Goal: Task Accomplishment & Management: Complete application form

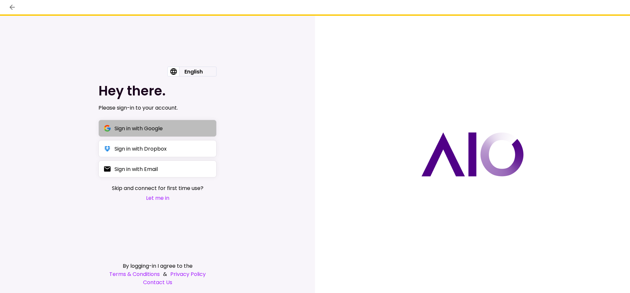
click at [127, 130] on div "Sign in with Google" at bounding box center [139, 128] width 48 height 8
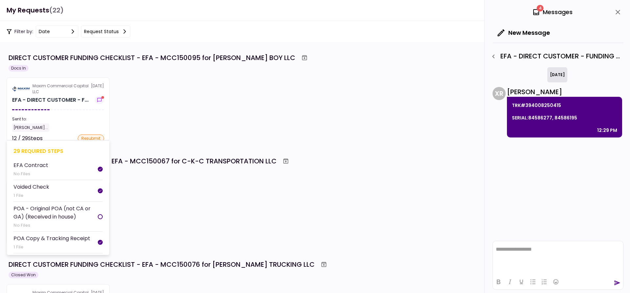
click at [71, 104] on section "Maxim Commercial Capital LLC [DATE] EFA - DIRECT CUSTOMER - F... Sent to: [PERS…" at bounding box center [58, 109] width 103 height 64
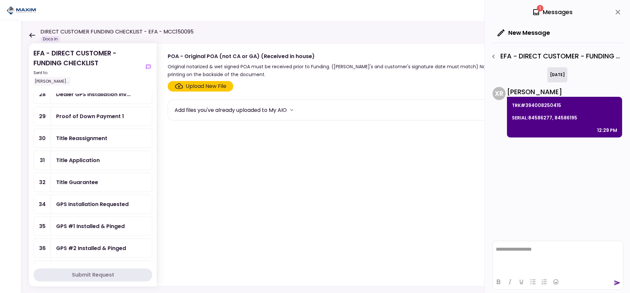
scroll to position [164, 0]
click at [31, 34] on icon at bounding box center [32, 35] width 6 height 5
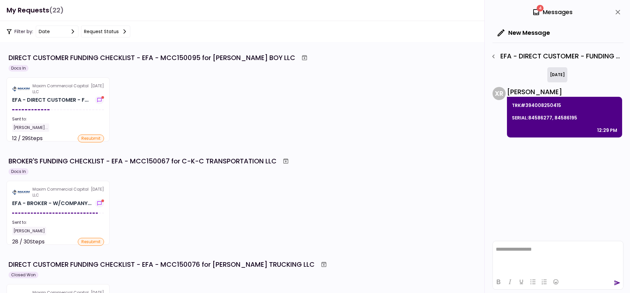
click at [122, 31] on icon at bounding box center [124, 31] width 5 height 5
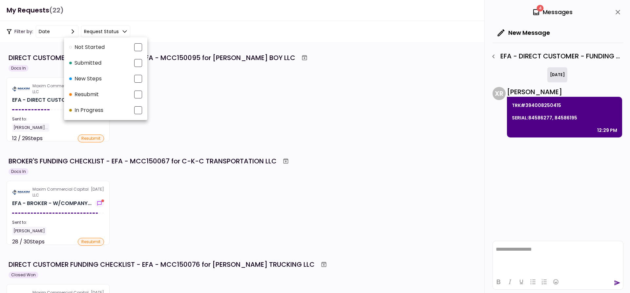
click at [150, 29] on div at bounding box center [315, 146] width 630 height 293
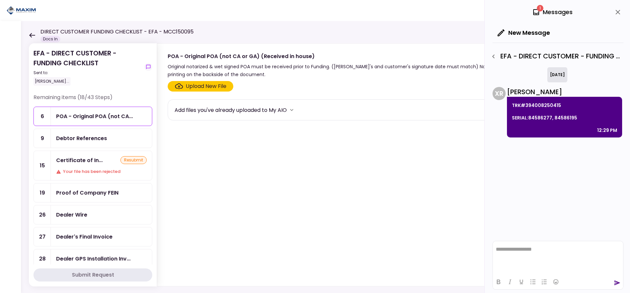
click at [32, 33] on icon at bounding box center [32, 35] width 6 height 5
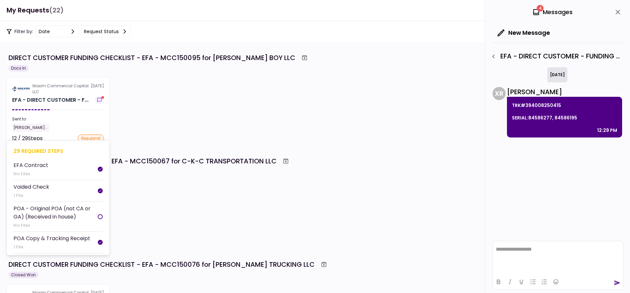
click at [54, 104] on section "Maxim Commercial Capital LLC [DATE] EFA - DIRECT CUSTOMER - F... Sent to: [PERS…" at bounding box center [58, 109] width 103 height 64
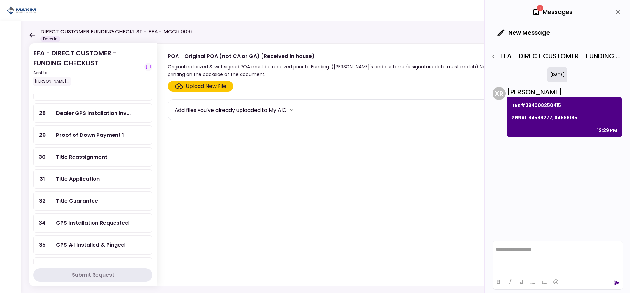
scroll to position [164, 0]
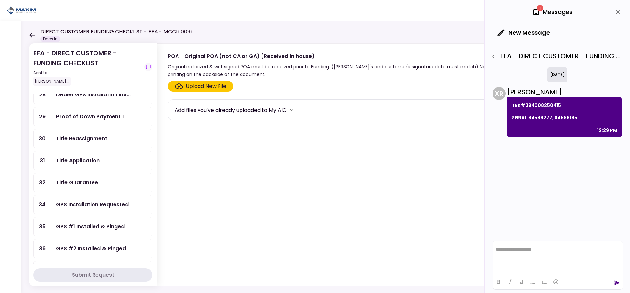
click at [91, 114] on div "Proof of Down Payment 1" at bounding box center [90, 117] width 68 height 8
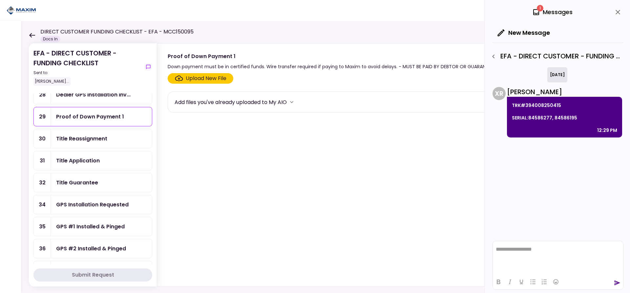
click at [196, 78] on div "Upload New File" at bounding box center [206, 78] width 41 height 8
click at [0, 0] on input "Upload New File" at bounding box center [0, 0] width 0 height 0
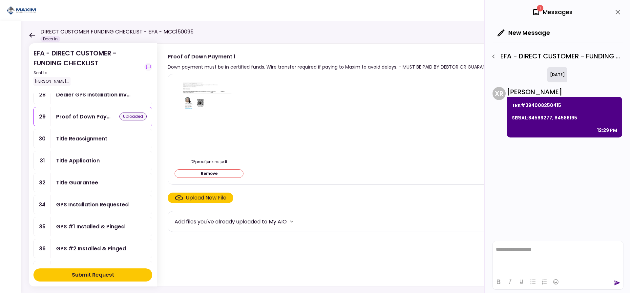
click at [89, 274] on div "Submit Request" at bounding box center [93, 275] width 42 height 8
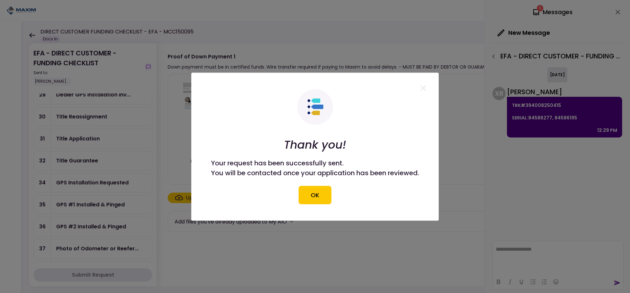
drag, startPoint x: 325, startPoint y: 196, endPoint x: 135, endPoint y: 177, distance: 190.9
click at [324, 197] on button "OK" at bounding box center [315, 195] width 33 height 18
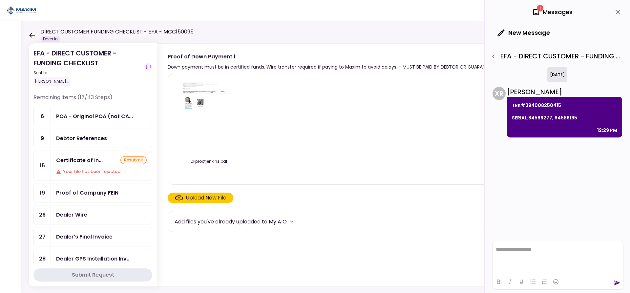
click at [86, 136] on div "Debtor References" at bounding box center [81, 138] width 51 height 8
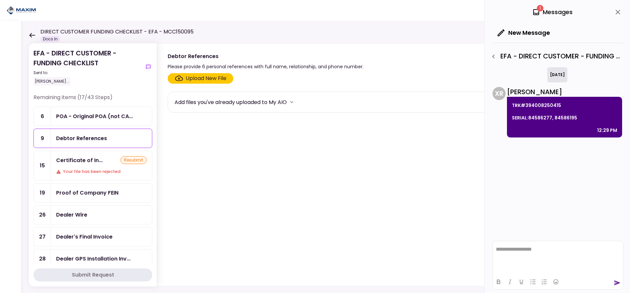
click at [192, 75] on div "Upload New File" at bounding box center [206, 78] width 41 height 8
click at [0, 0] on input "Upload New File" at bounding box center [0, 0] width 0 height 0
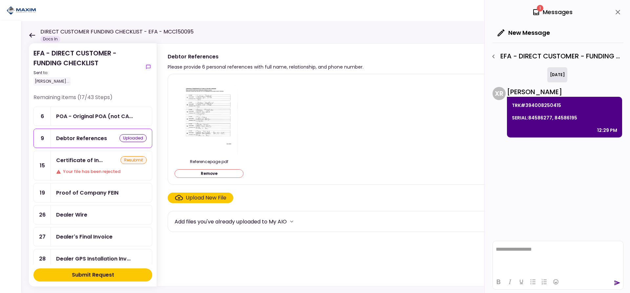
click at [91, 274] on div "Submit Request" at bounding box center [93, 275] width 42 height 8
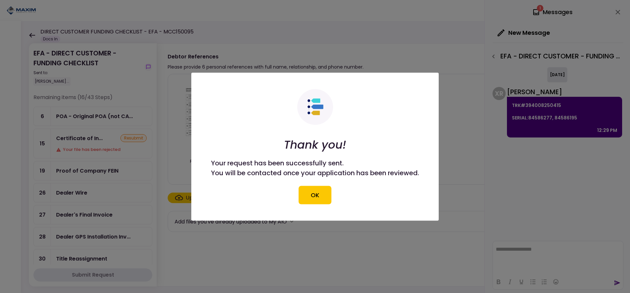
click at [317, 196] on button "OK" at bounding box center [315, 195] width 33 height 18
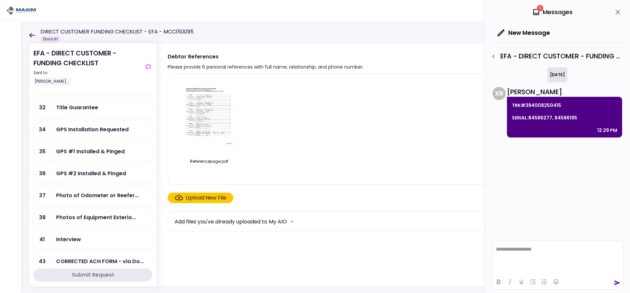
scroll to position [164, 0]
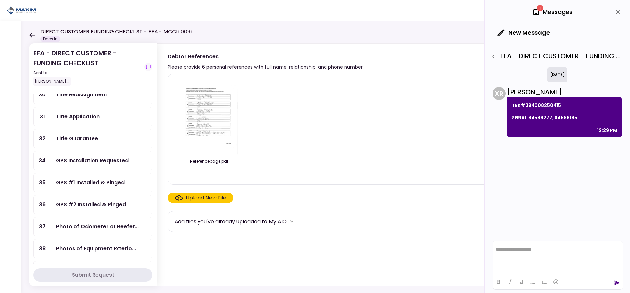
click at [31, 33] on icon at bounding box center [32, 35] width 6 height 5
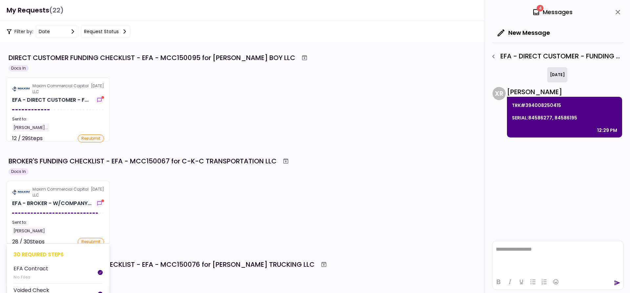
click at [68, 195] on div "Maxim Commercial Capital LLC" at bounding box center [61, 192] width 58 height 12
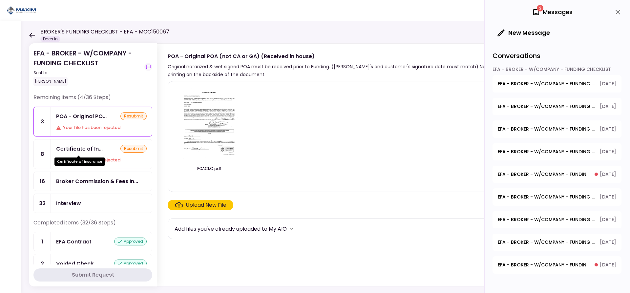
click at [94, 153] on div "Certificate of In..." at bounding box center [79, 149] width 47 height 8
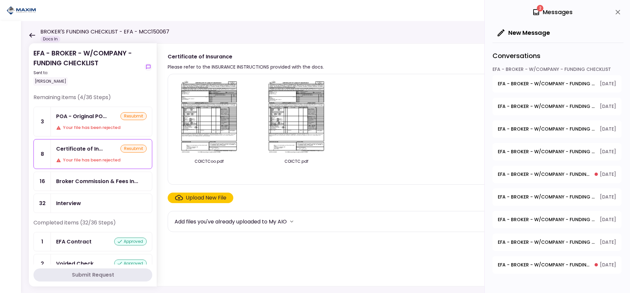
click at [219, 119] on img at bounding box center [209, 116] width 58 height 75
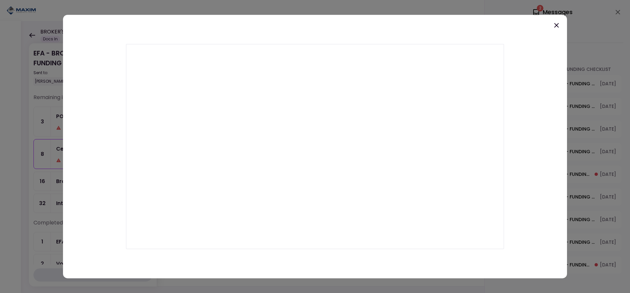
drag, startPoint x: 555, startPoint y: 26, endPoint x: 450, endPoint y: 3, distance: 107.2
click at [555, 26] on icon at bounding box center [557, 25] width 8 height 8
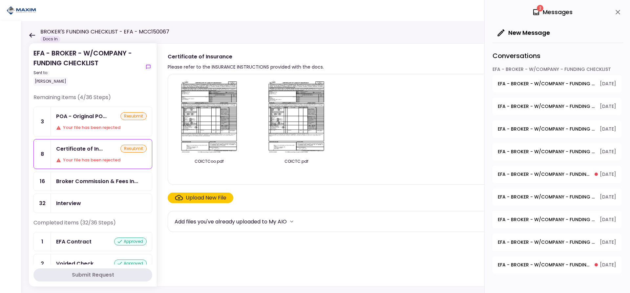
click at [214, 113] on img at bounding box center [209, 116] width 58 height 75
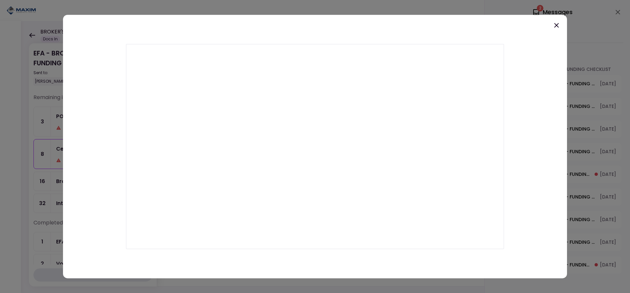
click at [556, 25] on icon at bounding box center [556, 25] width 5 height 5
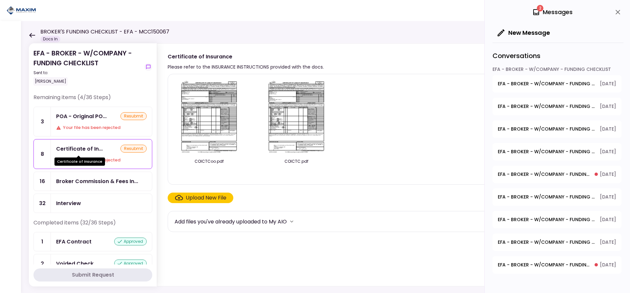
click at [78, 152] on div "Certificate of In..." at bounding box center [79, 149] width 47 height 8
click at [538, 267] on span "EFA - BROKER - W/COMPANY - FUNDING CHECKLIST - Proof of Company FEIN" at bounding box center [544, 264] width 92 height 7
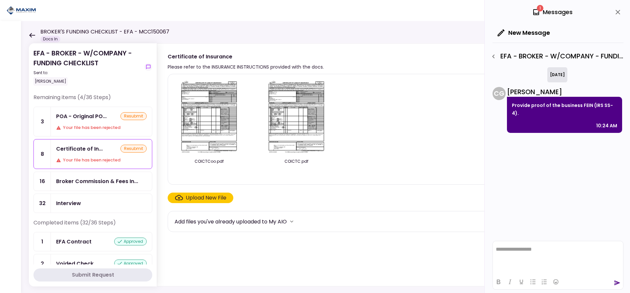
click at [495, 54] on icon "button" at bounding box center [494, 56] width 8 height 8
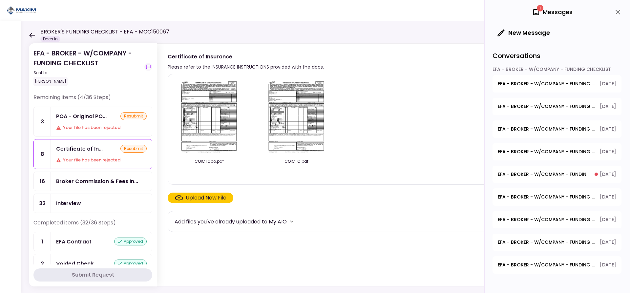
click at [547, 82] on span "EFA - BROKER - W/COMPANY - FUNDING CHECKLIST - Certificate of Insurance" at bounding box center [546, 83] width 97 height 7
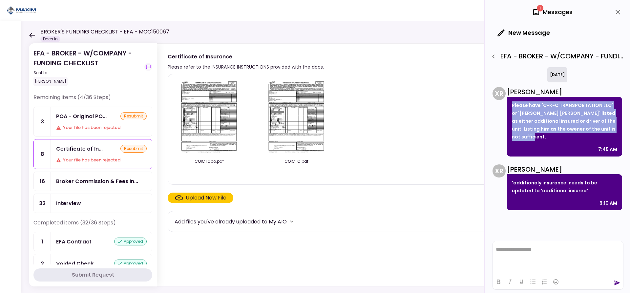
drag, startPoint x: 513, startPoint y: 105, endPoint x: 581, endPoint y: 136, distance: 74.7
click at [581, 136] on p "Please have 'C-K-C TRANSPORTATION LLC' or '[PERSON_NAME] [PERSON_NAME]' listed …" at bounding box center [564, 120] width 105 height 39
click at [204, 108] on img at bounding box center [209, 116] width 58 height 75
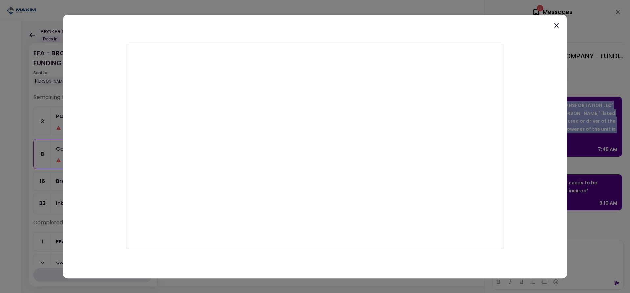
click at [556, 24] on icon at bounding box center [557, 25] width 8 height 8
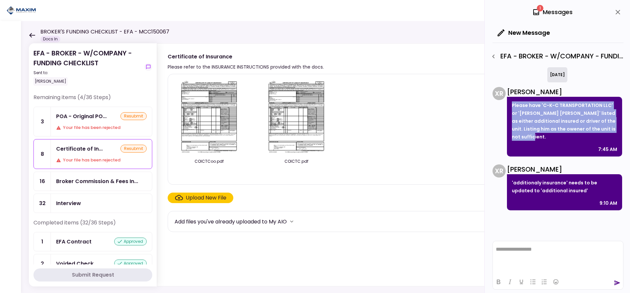
click at [34, 34] on icon at bounding box center [32, 35] width 6 height 5
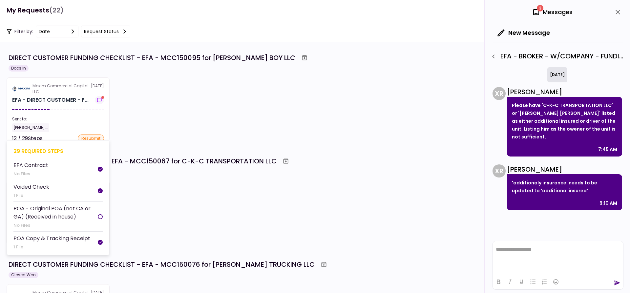
click at [74, 95] on section "Maxim Commercial Capital LLC [DATE] EFA - DIRECT CUSTOMER - F... Sent to: [PERS…" at bounding box center [58, 109] width 103 height 64
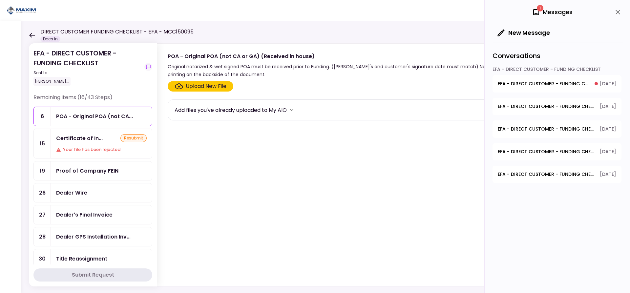
click at [76, 194] on div "Dealer Wire" at bounding box center [71, 193] width 31 height 8
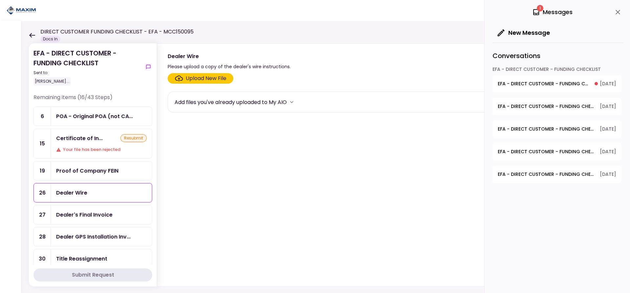
click at [193, 78] on div "Upload New File" at bounding box center [206, 78] width 41 height 8
click at [0, 0] on input "Upload New File" at bounding box center [0, 0] width 0 height 0
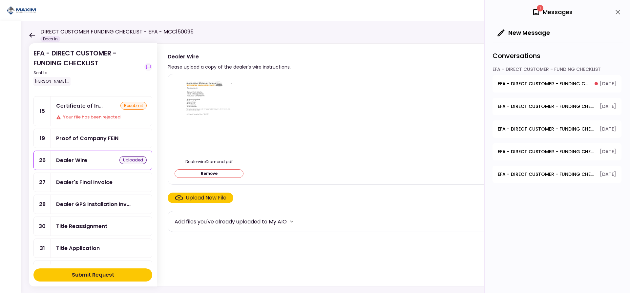
scroll to position [33, 0]
click at [85, 223] on div "Title Reassignment" at bounding box center [81, 226] width 51 height 8
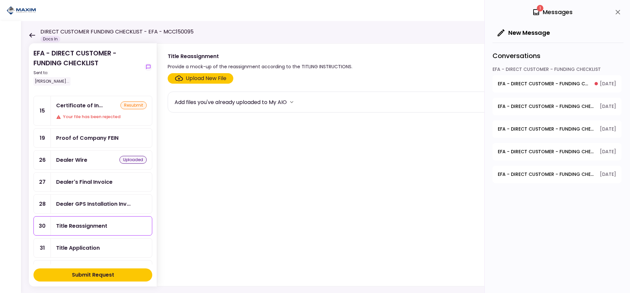
click at [83, 273] on div "Submit Request" at bounding box center [93, 275] width 42 height 8
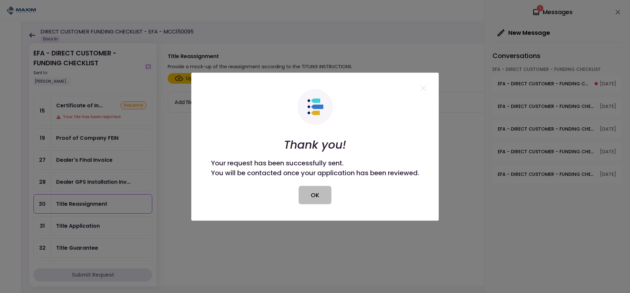
click at [316, 197] on button "OK" at bounding box center [315, 195] width 33 height 18
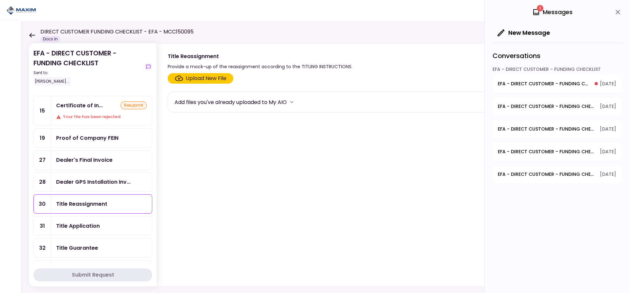
click at [193, 77] on div "Upload New File" at bounding box center [206, 78] width 41 height 8
click at [0, 0] on input "Upload New File" at bounding box center [0, 0] width 0 height 0
click at [96, 274] on div "Submit Request" at bounding box center [93, 275] width 42 height 8
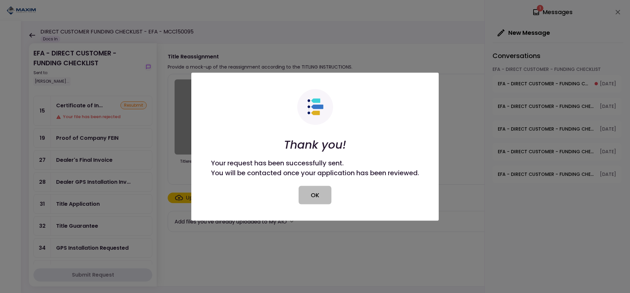
click at [322, 196] on button "OK" at bounding box center [315, 195] width 33 height 18
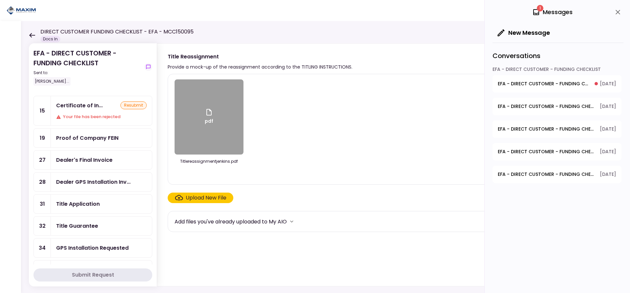
click at [69, 227] on div "Title Guarantee" at bounding box center [77, 226] width 42 height 8
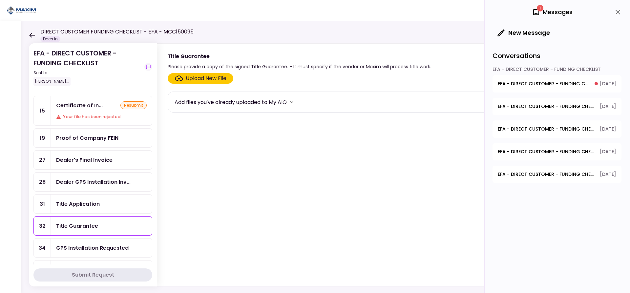
click at [193, 79] on div "Upload New File" at bounding box center [206, 78] width 41 height 8
click at [0, 0] on input "Upload New File" at bounding box center [0, 0] width 0 height 0
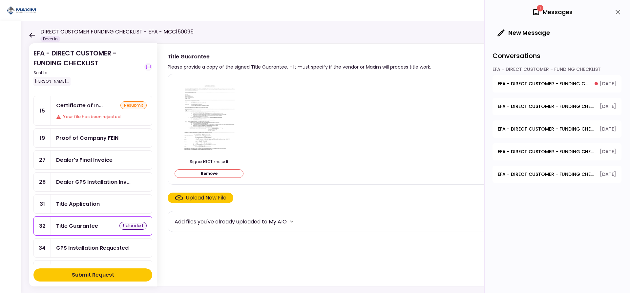
click at [96, 201] on div "Title Application" at bounding box center [78, 204] width 44 height 8
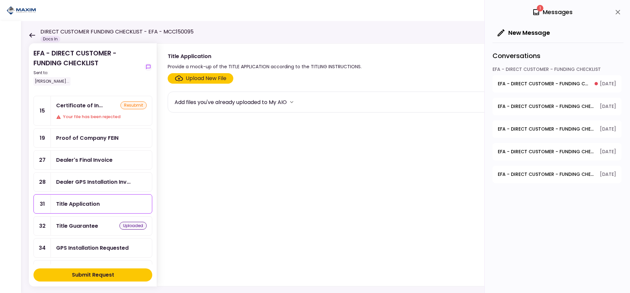
click at [193, 77] on div "Upload New File" at bounding box center [206, 78] width 41 height 8
click at [0, 0] on input "Upload New File" at bounding box center [0, 0] width 0 height 0
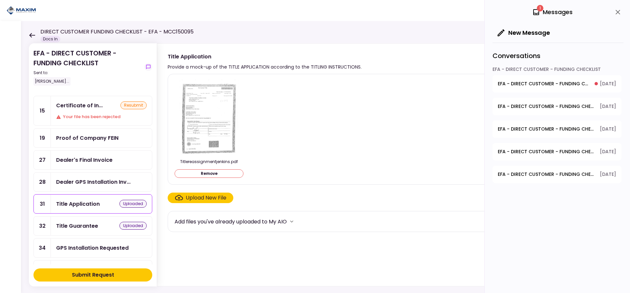
click at [93, 273] on div "Submit Request" at bounding box center [93, 275] width 42 height 8
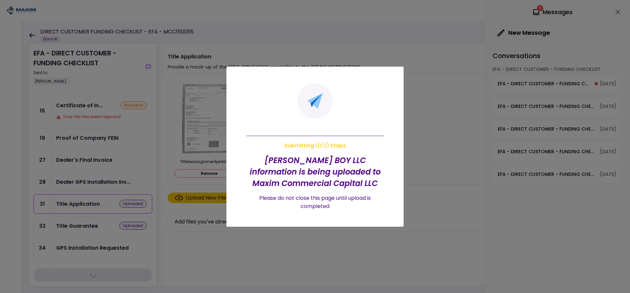
click at [211, 155] on div at bounding box center [315, 146] width 630 height 293
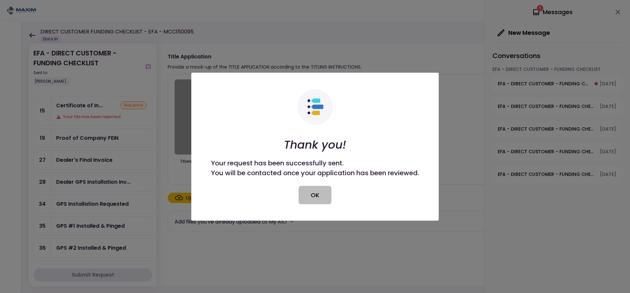
click at [307, 192] on button "OK" at bounding box center [315, 195] width 33 height 18
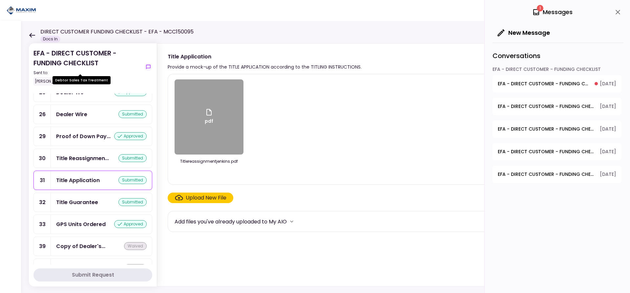
scroll to position [787, 0]
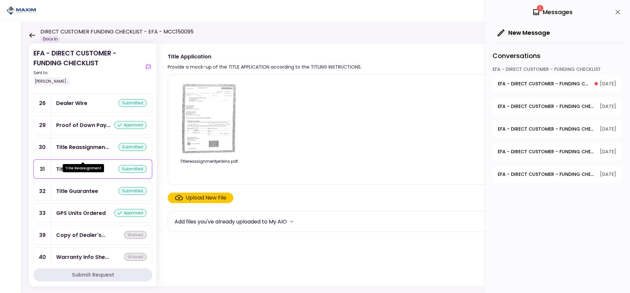
click at [92, 151] on div "Title Reassignmen..." at bounding box center [82, 147] width 53 height 8
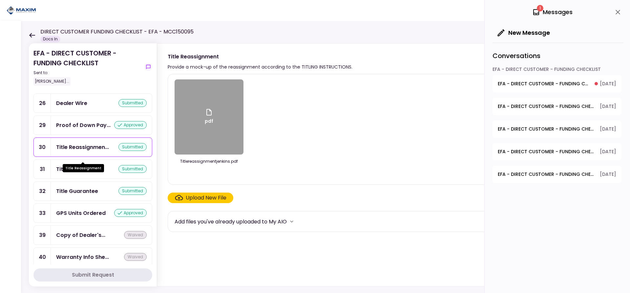
click at [86, 151] on div "Title Reassignmen..." at bounding box center [82, 147] width 53 height 8
click at [214, 131] on div "pdf" at bounding box center [209, 116] width 69 height 75
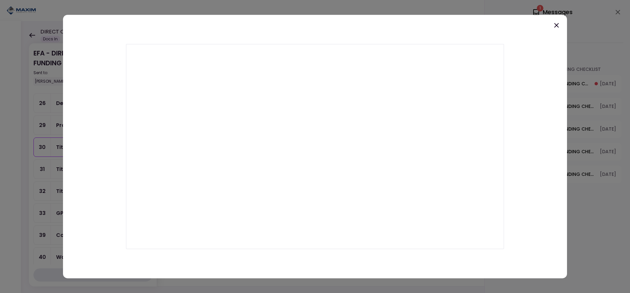
click at [554, 22] on icon at bounding box center [557, 25] width 8 height 8
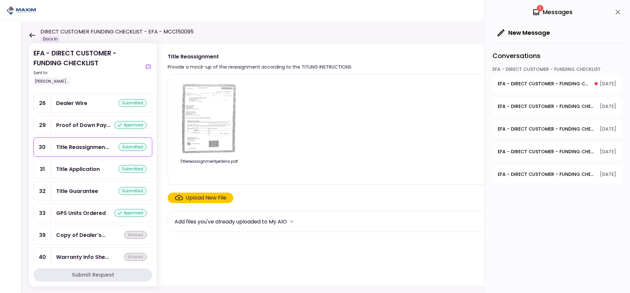
click at [78, 173] on div "Title Application" at bounding box center [78, 169] width 44 height 8
click at [197, 197] on div "Upload New File" at bounding box center [206, 198] width 41 height 8
click at [0, 0] on input "Upload New File" at bounding box center [0, 0] width 0 height 0
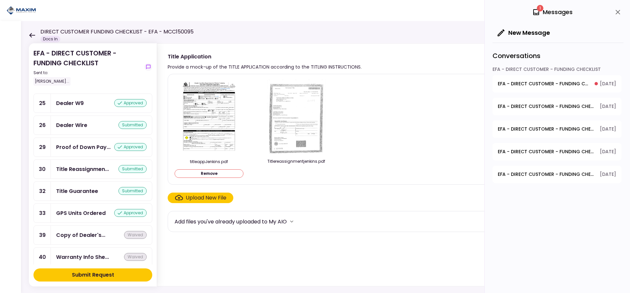
scroll to position [809, 0]
click at [95, 274] on div "Submit Request" at bounding box center [93, 275] width 42 height 8
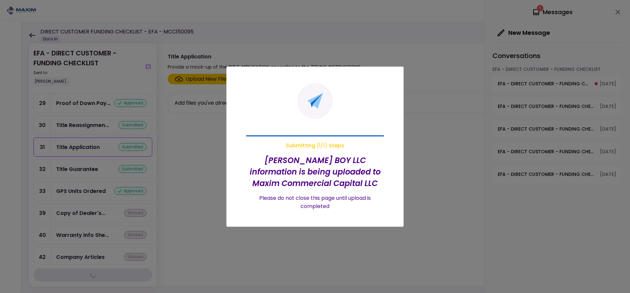
scroll to position [787, 0]
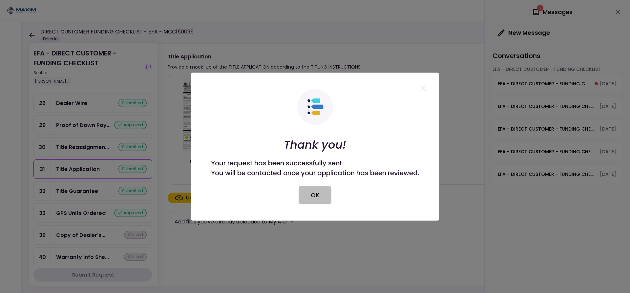
click at [316, 194] on button "OK" at bounding box center [315, 195] width 33 height 18
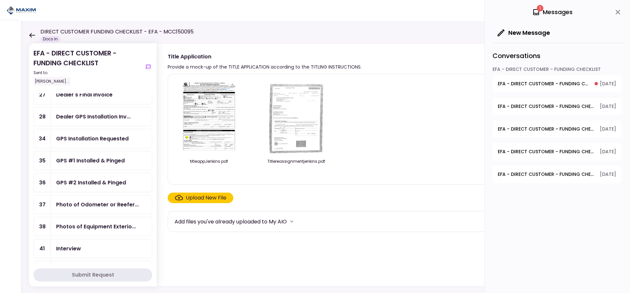
scroll to position [98, 0]
click at [75, 203] on div "Photo of Odometer or Reefer..." at bounding box center [97, 204] width 83 height 8
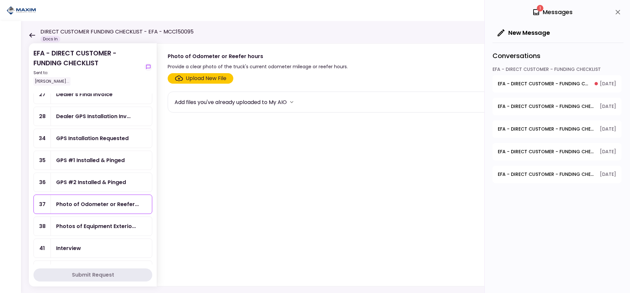
click at [198, 78] on div "Upload New File" at bounding box center [206, 78] width 41 height 8
click at [0, 0] on input "Upload New File" at bounding box center [0, 0] width 0 height 0
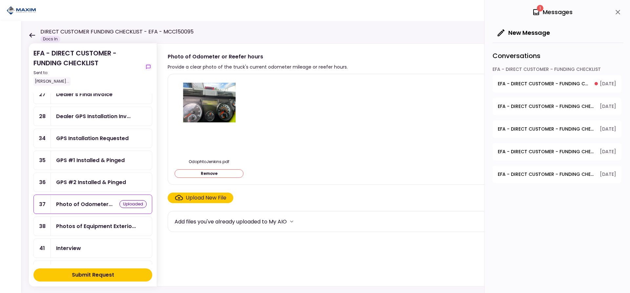
click at [93, 275] on div "Submit Request" at bounding box center [93, 275] width 42 height 8
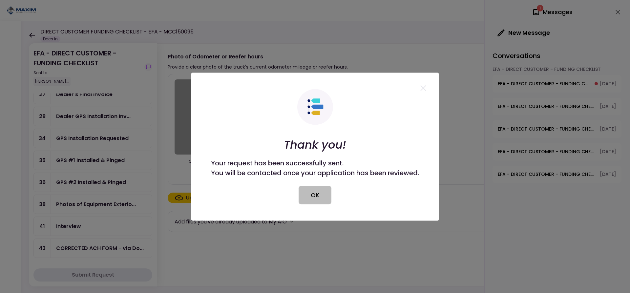
click at [318, 192] on button "OK" at bounding box center [315, 195] width 33 height 18
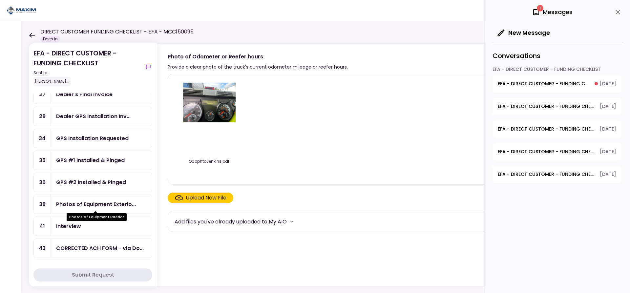
click at [89, 203] on div "Photos of Equipment Exterio..." at bounding box center [96, 204] width 80 height 8
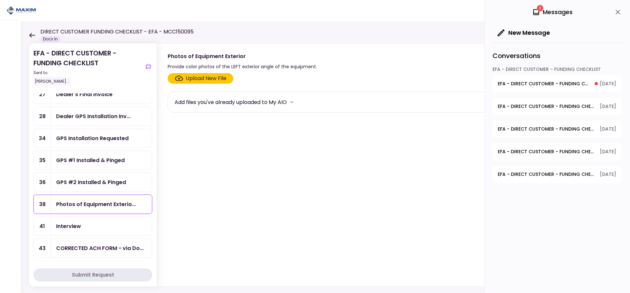
click at [197, 76] on div "Upload New File" at bounding box center [206, 78] width 41 height 8
click at [0, 0] on input "Upload New File" at bounding box center [0, 0] width 0 height 0
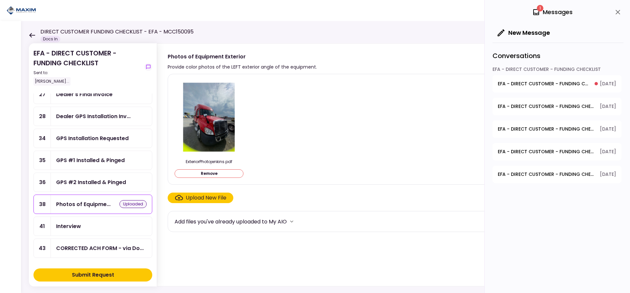
click at [85, 274] on div "Submit Request" at bounding box center [93, 275] width 42 height 8
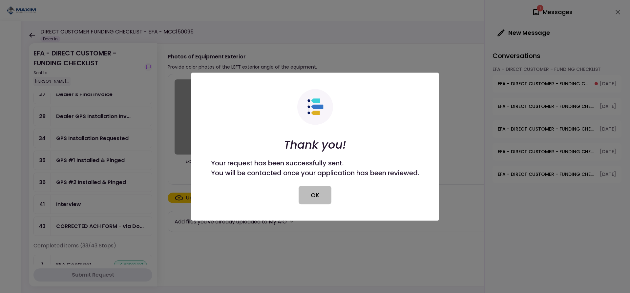
drag, startPoint x: 313, startPoint y: 189, endPoint x: 311, endPoint y: 192, distance: 3.4
click at [313, 189] on button "OK" at bounding box center [315, 195] width 33 height 18
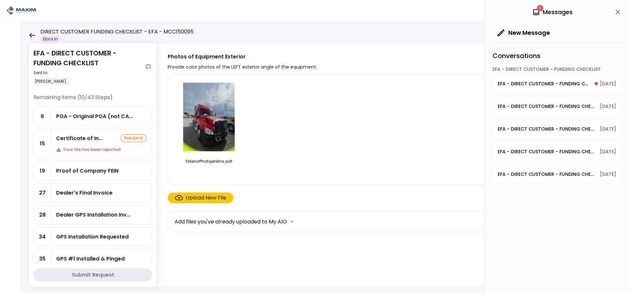
click at [33, 36] on icon at bounding box center [32, 35] width 6 height 5
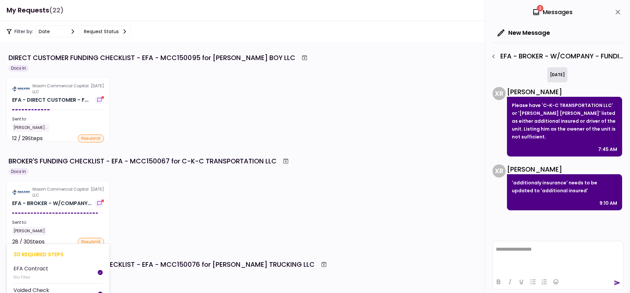
click at [58, 195] on div "Maxim Commercial Capital LLC" at bounding box center [61, 192] width 58 height 12
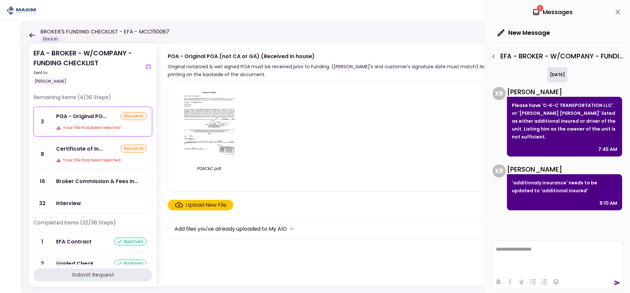
click at [123, 148] on div "resubmit" at bounding box center [133, 149] width 26 height 8
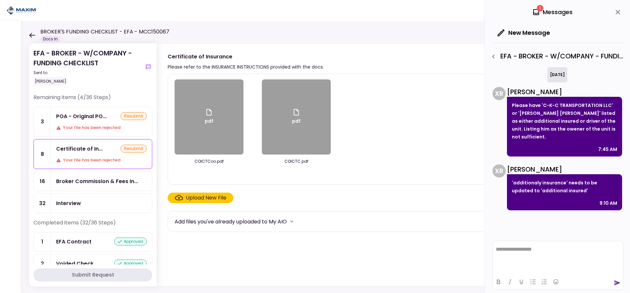
click at [189, 197] on div "Upload New File" at bounding box center [206, 198] width 41 height 8
click at [0, 0] on input "Upload New File" at bounding box center [0, 0] width 0 height 0
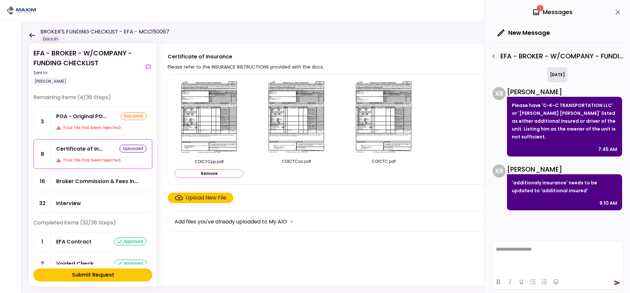
click at [104, 273] on div "Submit Request" at bounding box center [93, 275] width 42 height 8
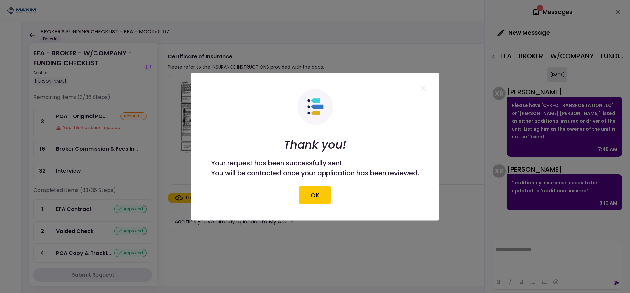
click at [313, 197] on button "OK" at bounding box center [315, 195] width 33 height 18
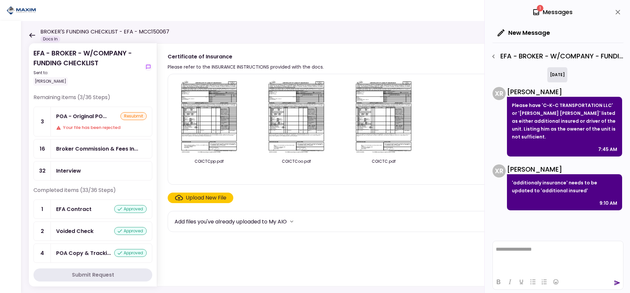
click at [31, 34] on icon at bounding box center [32, 35] width 6 height 5
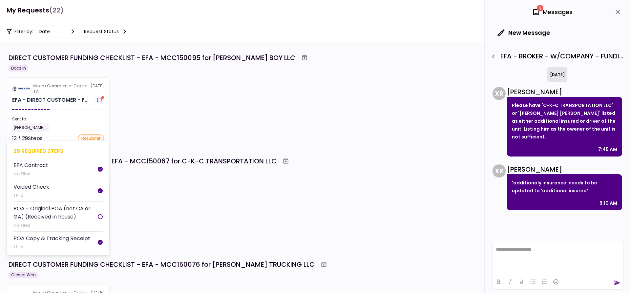
click at [46, 104] on section "Maxim Commercial Capital LLC [DATE] EFA - DIRECT CUSTOMER - F... Sent to: [PERS…" at bounding box center [58, 109] width 103 height 64
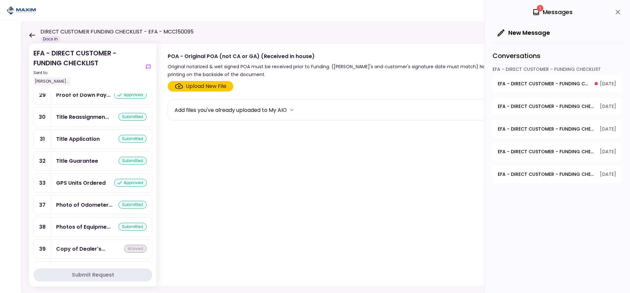
scroll to position [787, 0]
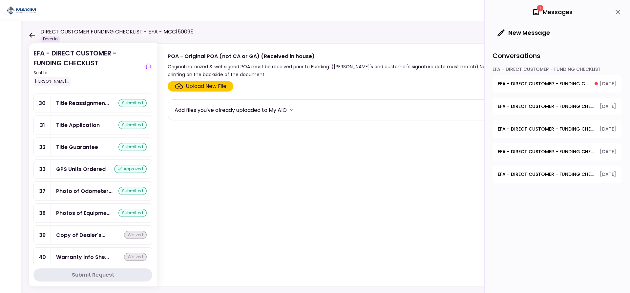
click at [85, 173] on div "GPS Units Ordered" at bounding box center [81, 169] width 50 height 8
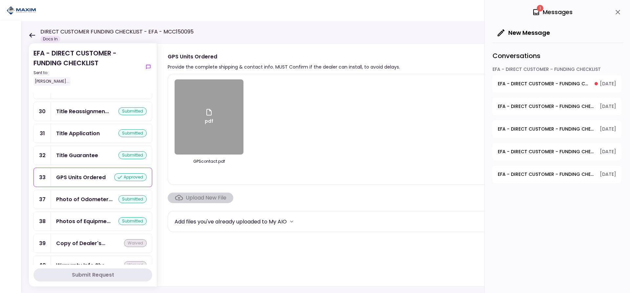
scroll to position [787, 0]
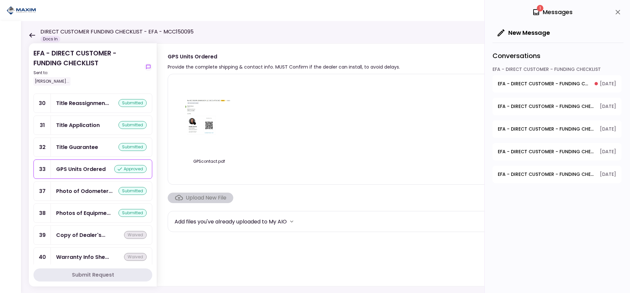
click at [558, 84] on span "EFA - DIRECT CUSTOMER - FUNDING CHECKLIST - POA Copy & Tracking Receipt" at bounding box center [544, 83] width 92 height 7
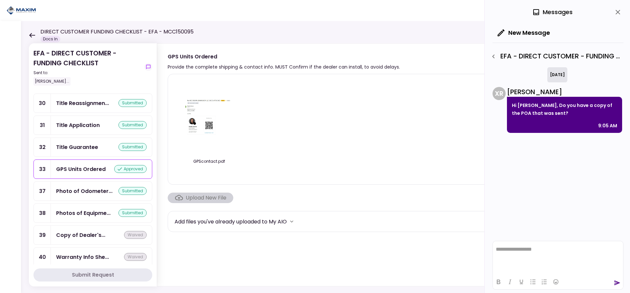
scroll to position [779, 0]
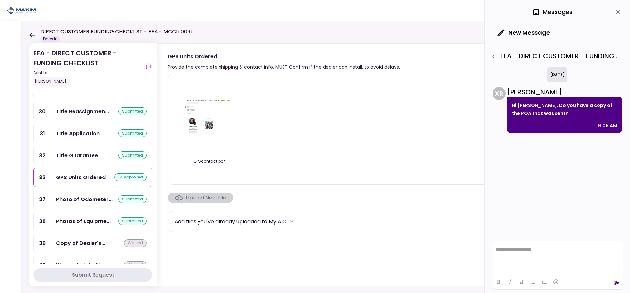
click at [72, 176] on div "GPS Units Ordered" at bounding box center [81, 177] width 50 height 8
click at [494, 55] on icon "button" at bounding box center [494, 56] width 8 height 8
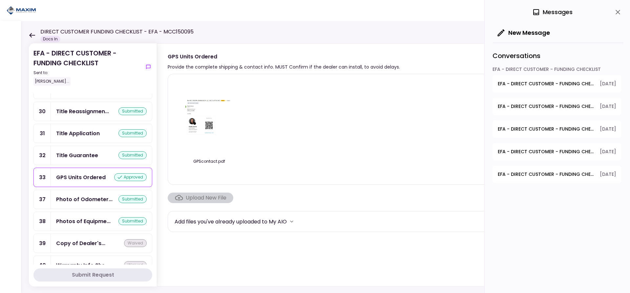
click at [534, 172] on span "EFA - DIRECT CUSTOMER - FUNDING CHECKLIST - Proof of Company Ownership" at bounding box center [546, 174] width 97 height 7
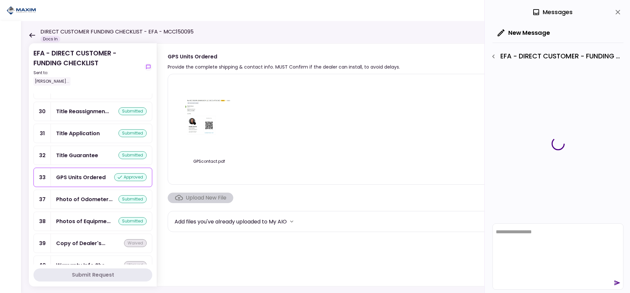
scroll to position [0, 0]
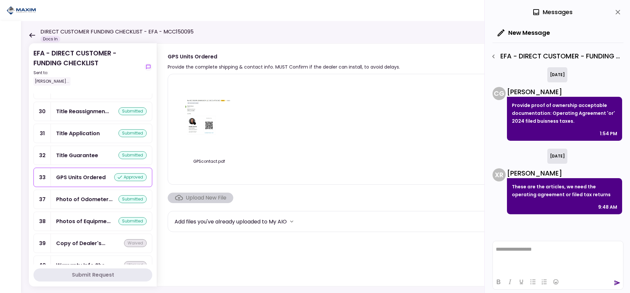
click at [495, 56] on icon "button" at bounding box center [494, 56] width 8 height 8
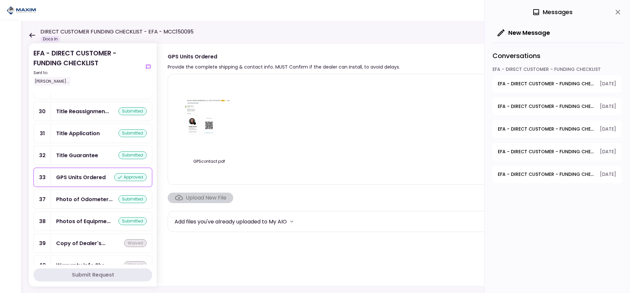
click at [84, 175] on div "GPS Units Ordered" at bounding box center [81, 177] width 50 height 8
click at [517, 105] on span "EFA - DIRECT CUSTOMER - FUNDING CHECKLIST - CORRECTED ACH FORM - via DocuSign" at bounding box center [546, 106] width 97 height 7
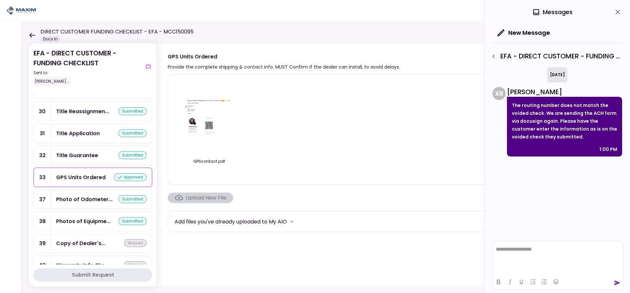
click at [491, 56] on icon "button" at bounding box center [494, 56] width 8 height 8
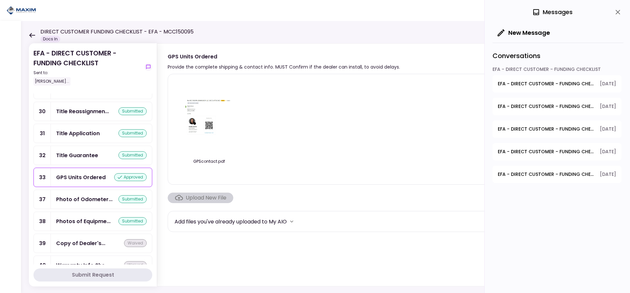
click at [516, 148] on button "EFA - DIRECT CUSTOMER - FUNDING CHECKLIST - GPS Units Ordered [DATE]" at bounding box center [556, 151] width 129 height 17
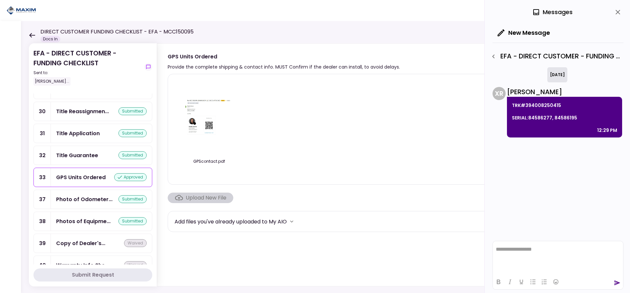
click at [31, 36] on icon at bounding box center [32, 35] width 6 height 5
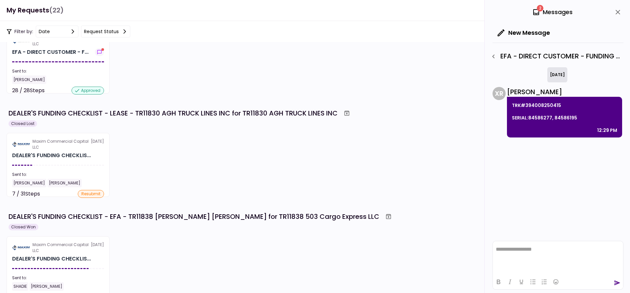
scroll to position [262, 0]
